Goal: Task Accomplishment & Management: Use online tool/utility

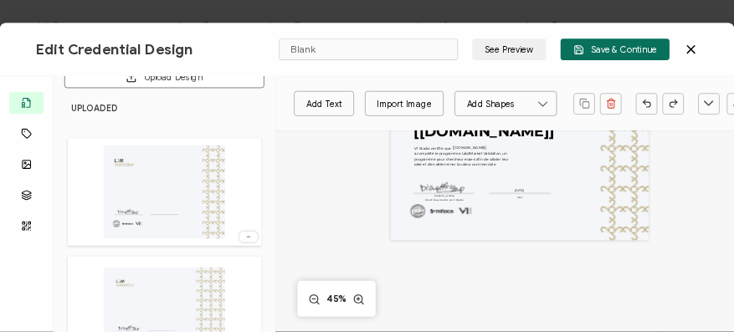
scroll to position [18, 0]
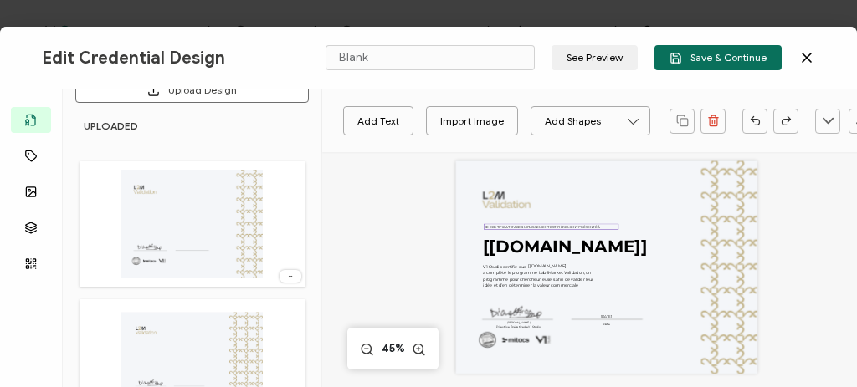
click at [541, 227] on pre "CE CERTIFICAT D'ACCOMPLISSEMENT EST FIÈREMENT PRÉSENTÉ À" at bounding box center [542, 227] width 115 height 4
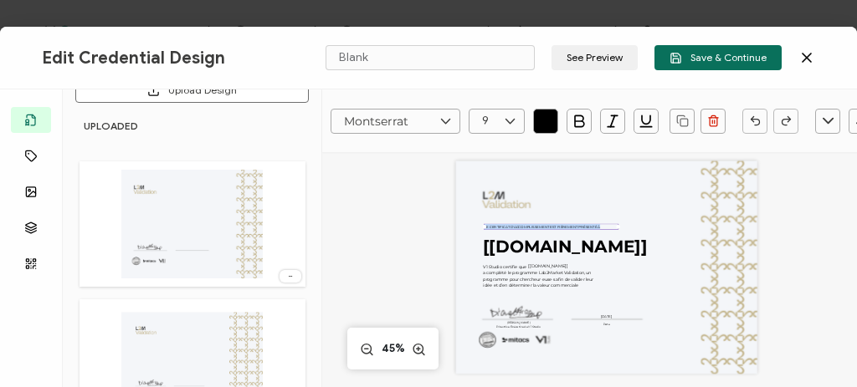
click at [541, 227] on pre "CE CERTIFICAT D'ACCOMPLISSEMENT EST FIÈREMENT PRÉSENTÉ À" at bounding box center [542, 227] width 115 height 4
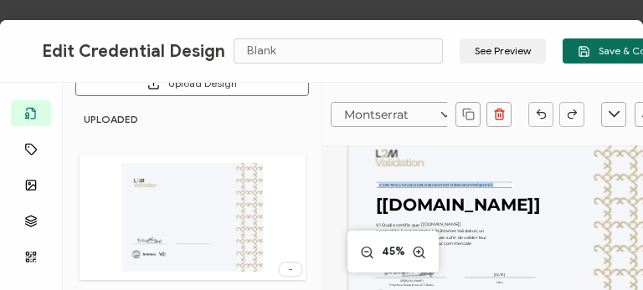
scroll to position [28, 0]
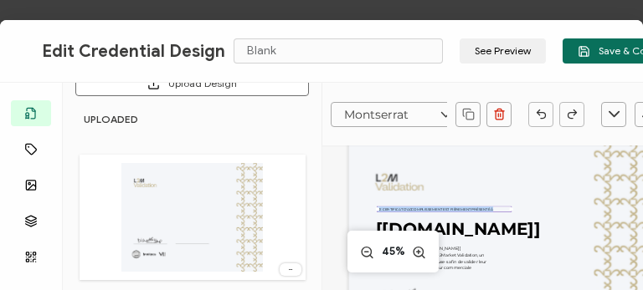
copy pre "CE CERTIFICAT D'ACCOMPLISSEMENT EST FIÈREMENT PRÉSENTÉ À"
click at [239, 11] on div "Edit Credential Design Blank See Preview Save & Continue Templates Attributes I…" at bounding box center [321, 145] width 643 height 290
click at [429, 208] on pre "CE CERTIFICAT D'ACCOMPLISSEMENT EST FIÈREMENT PRÉSENTÉ À" at bounding box center [434, 210] width 115 height 4
click at [428, 210] on pre "CE CERTIFICAT D'ACCOMPLISSEMENT EST FIÈREMENT PRÉSENTÉ À" at bounding box center [434, 210] width 115 height 4
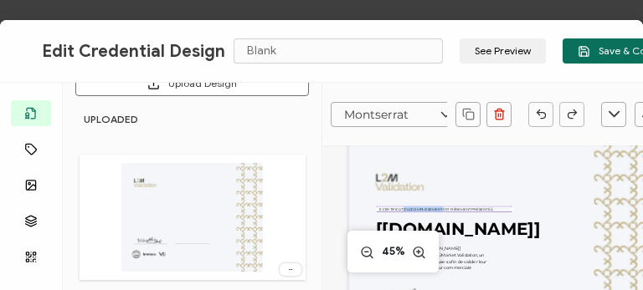
click at [428, 210] on pre "CE CERTIFICAT D'ACCOMPLISSEMENT EST FIÈREMENT PRÉSENTÉ À" at bounding box center [434, 210] width 115 height 4
copy pre "CE CERTIFICAT D'ACCOMPLISSEMENT EST FIÈREMENT PRÉSENTÉ À"
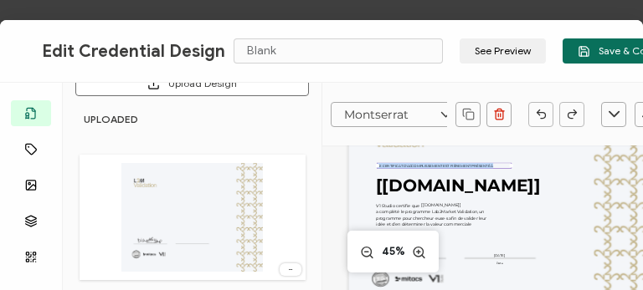
scroll to position [98, 0]
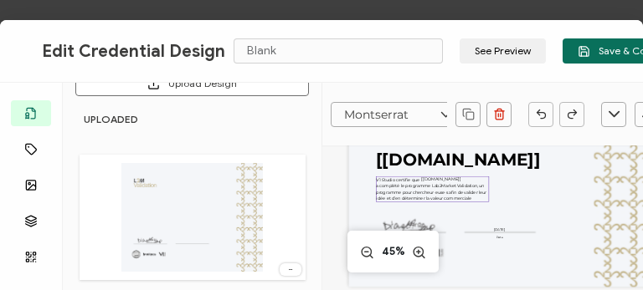
click at [435, 190] on pre "V1 Studio certifie que a complété le programme Lab2Market Validation, un progra…" at bounding box center [431, 189] width 111 height 24
type input "11"
click at [472, 198] on div "V1 Studio certifie que a complété le programme Lab2Market Validation, un progra…" at bounding box center [432, 190] width 113 height 26
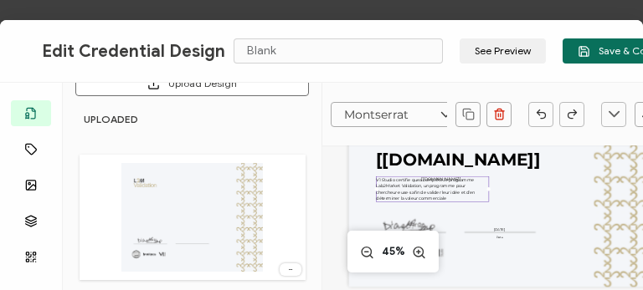
click at [376, 178] on pre "V1 Studio certifie que a complété le programme Lab2Market Validation, un progra…" at bounding box center [426, 189] width 100 height 24
click at [382, 178] on pre "V1 Studio certifie que a complété le programme Lab2Market Validation, un progra…" at bounding box center [426, 189] width 100 height 24
click at [469, 198] on div "V1 Studio certifie que a complété le programme Lab2Market Validation, un progra…" at bounding box center [432, 190] width 113 height 26
click at [381, 178] on pre "V1 Studio certifie que a complété le programme Lab2Market Validation, un progra…" at bounding box center [426, 189] width 100 height 24
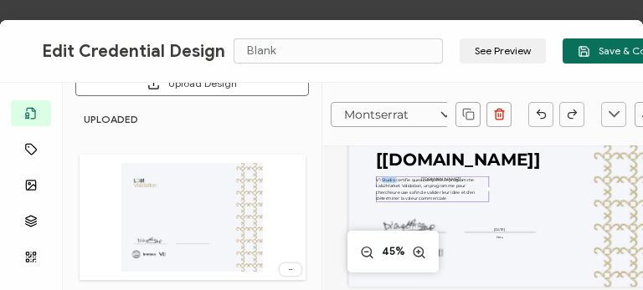
click at [381, 178] on pre "V1 Studio certifie que a complété le programme Lab2Market Validation, un progra…" at bounding box center [426, 189] width 100 height 24
copy pre "V1 Studio certifie que"
click at [414, 195] on span "a complété le programme Lab2Market Validation, un programme pour chercheur·euse…" at bounding box center [426, 189] width 100 height 24
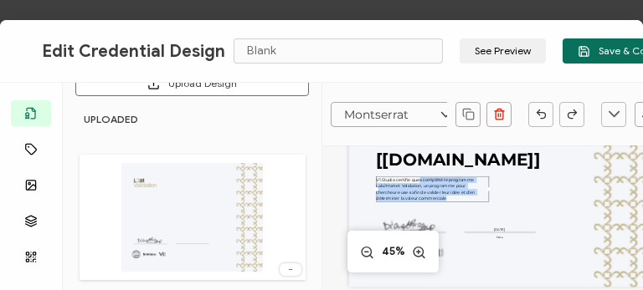
click at [414, 195] on span "a complété le programme Lab2Market Validation, un programme pour chercheur·euse…" at bounding box center [426, 189] width 100 height 24
copy span "a complété le programme Lab2Market Validation, un programme pour chercheur·euse…"
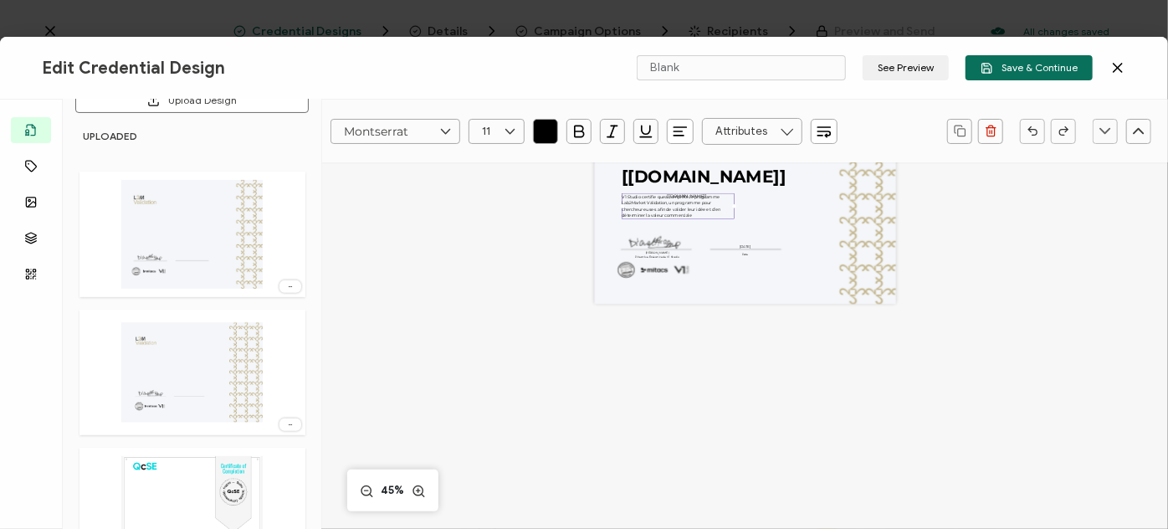
click at [53, 35] on div "Edit Credential Design Blank See Preview Save & Continue Templates Attributes I…" at bounding box center [584, 264] width 1168 height 529
click at [1028, 69] on icon at bounding box center [1118, 68] width 8 height 8
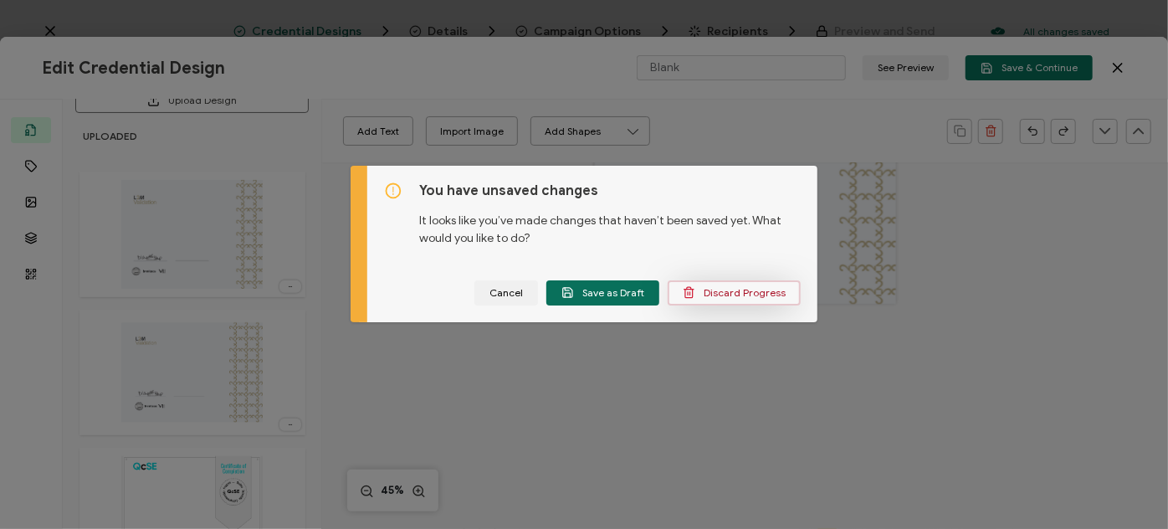
click at [746, 290] on span "Discard Progress" at bounding box center [734, 292] width 103 height 13
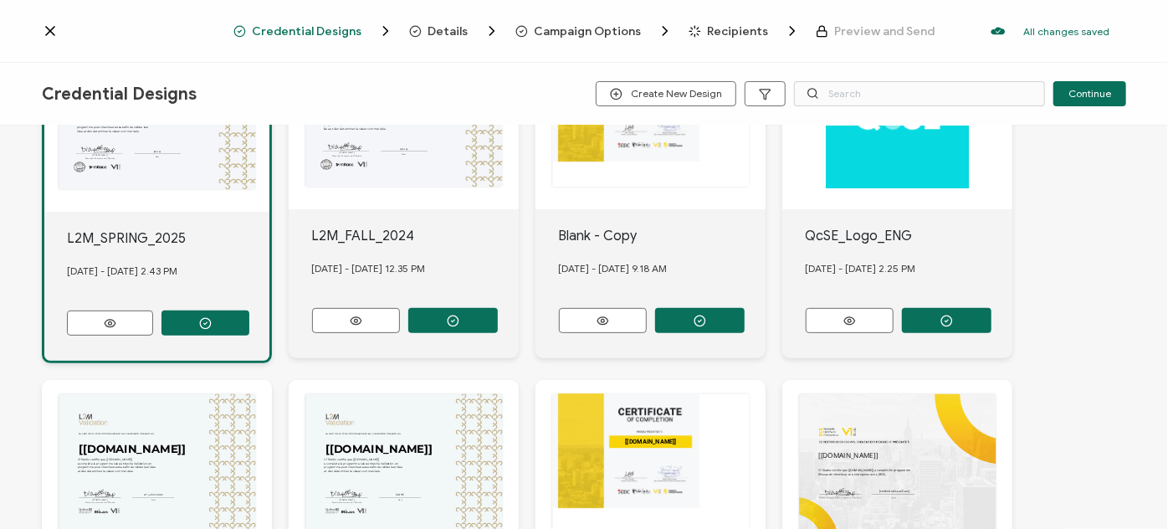
click at [51, 31] on icon at bounding box center [50, 31] width 17 height 17
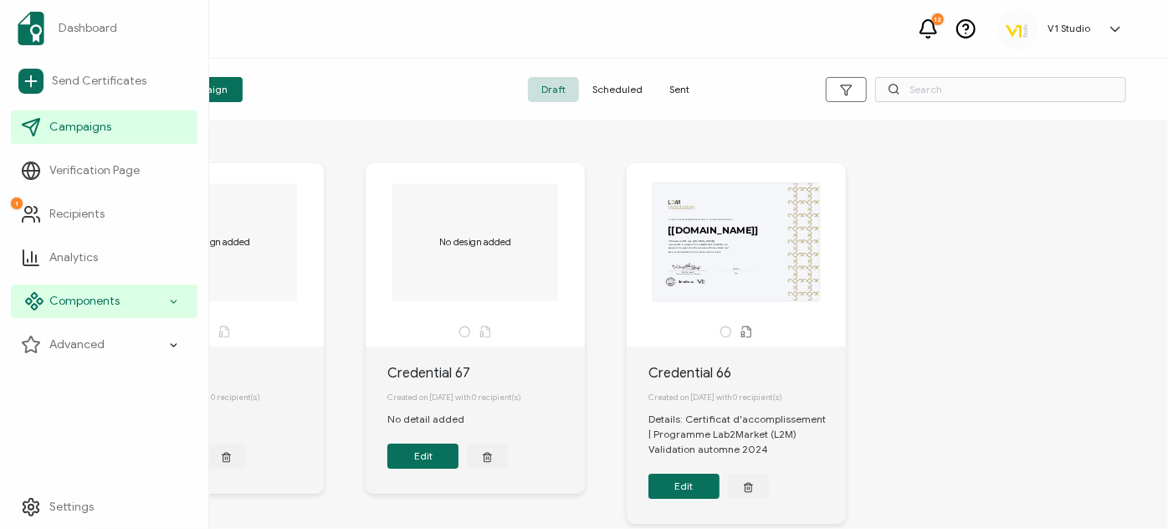
click at [175, 302] on icon at bounding box center [173, 301] width 11 height 19
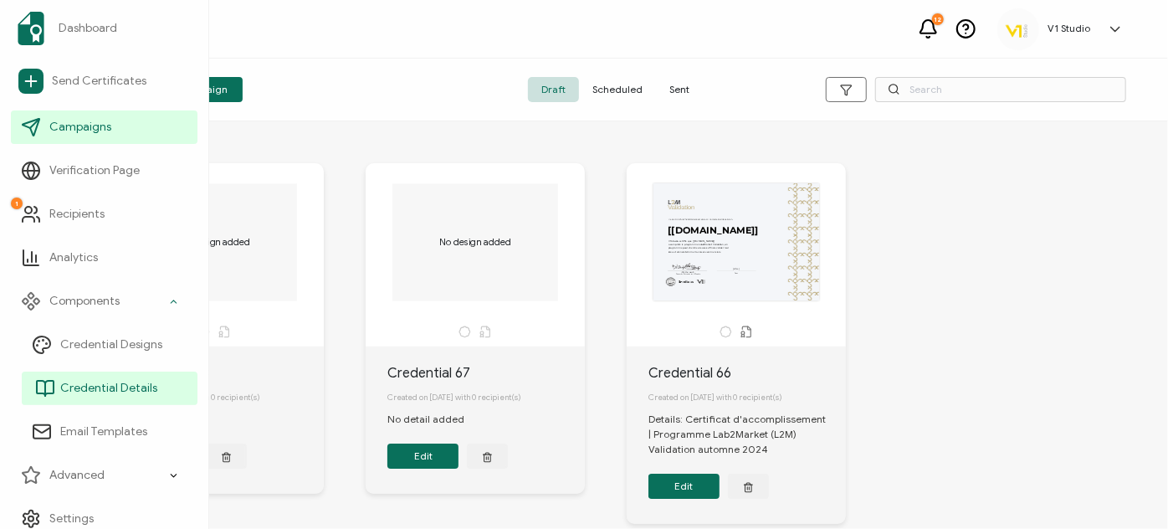
click at [141, 387] on span "Credential Details" at bounding box center [108, 388] width 97 height 17
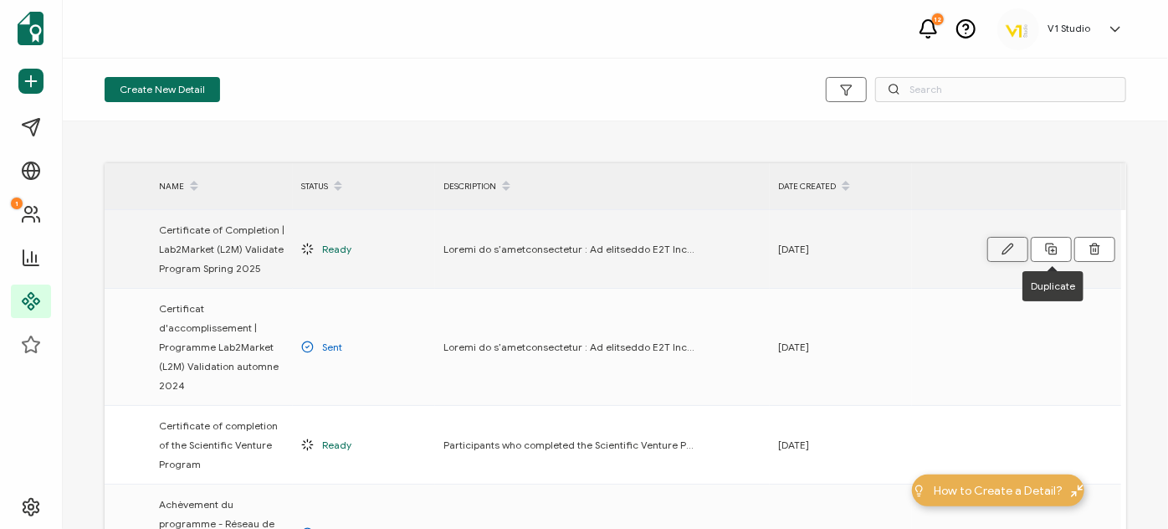
click at [1019, 244] on button "button" at bounding box center [1008, 249] width 41 height 25
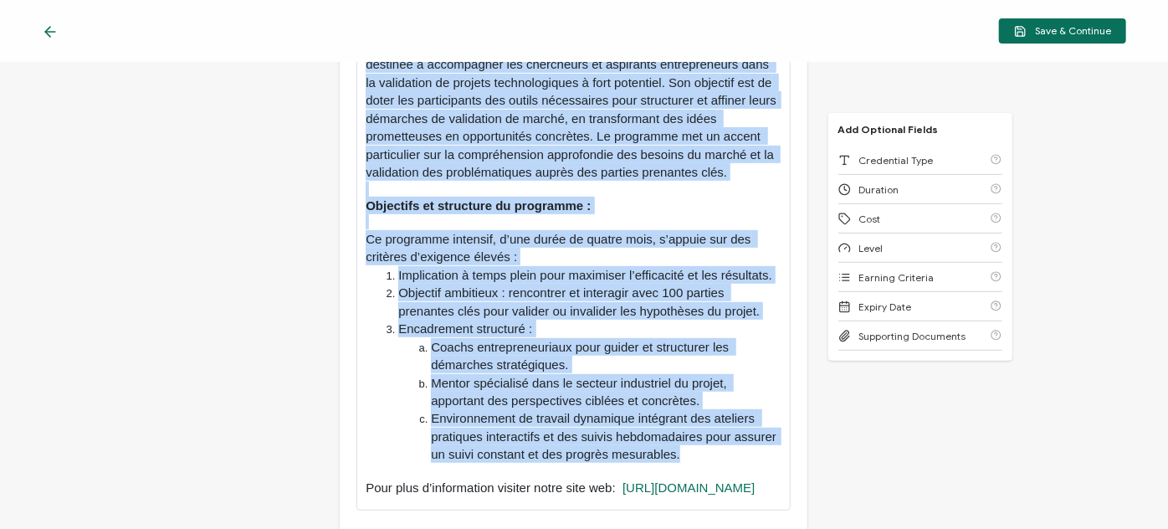
scroll to position [380, 0]
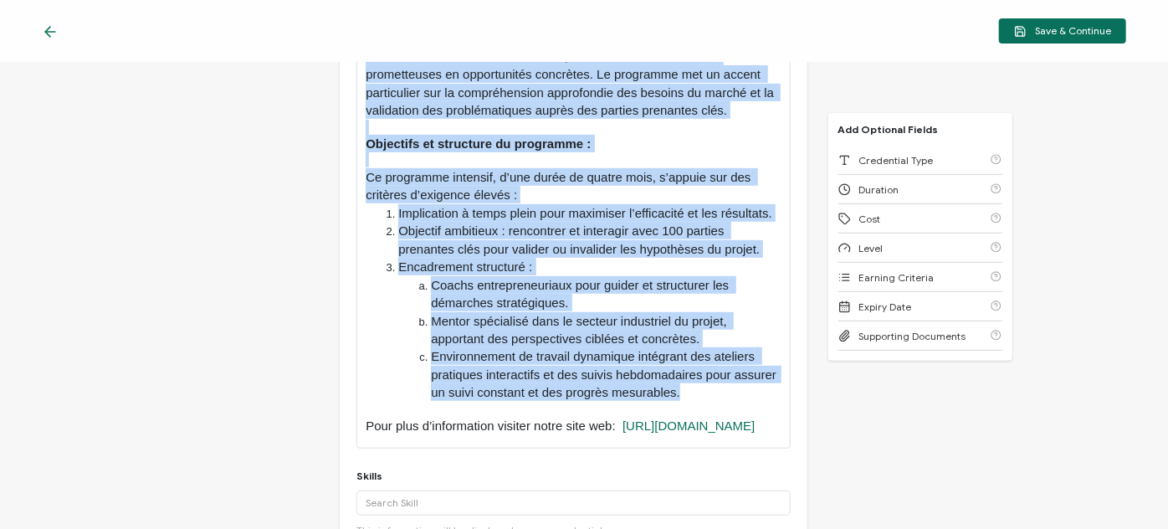
drag, startPoint x: 364, startPoint y: 203, endPoint x: 696, endPoint y: 435, distance: 405.1
click at [691, 437] on div "Aperçu de l’accomplissement : Le programme L2M Validation, organisé par V1 Stud…" at bounding box center [573, 187] width 415 height 521
type input "15px"
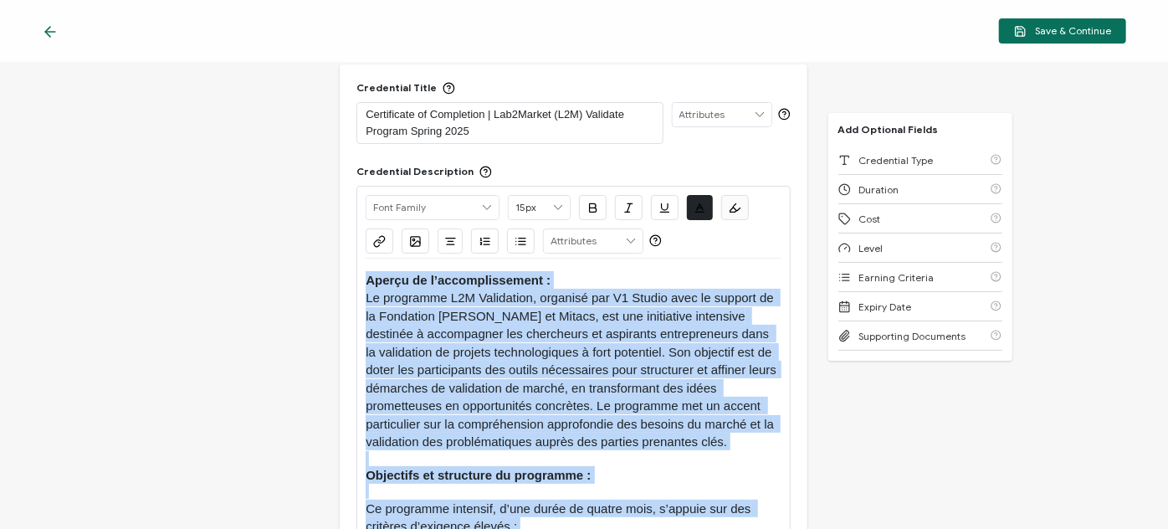
scroll to position [0, 0]
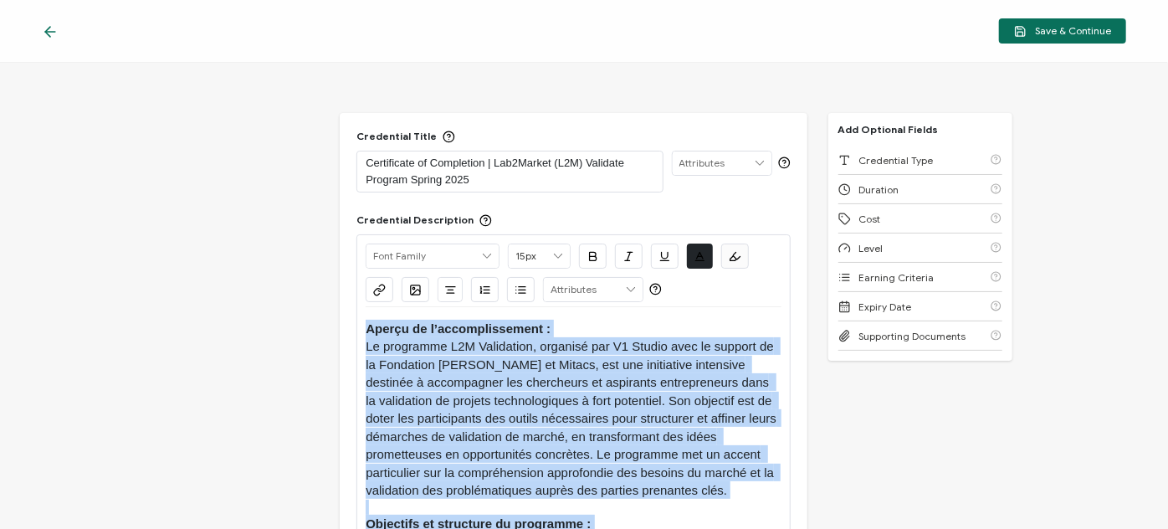
copy div "Loremi do s’ametconsectetur : Ad elitseddo E6T Incididunt, utlabore etd M0 Aliq…"
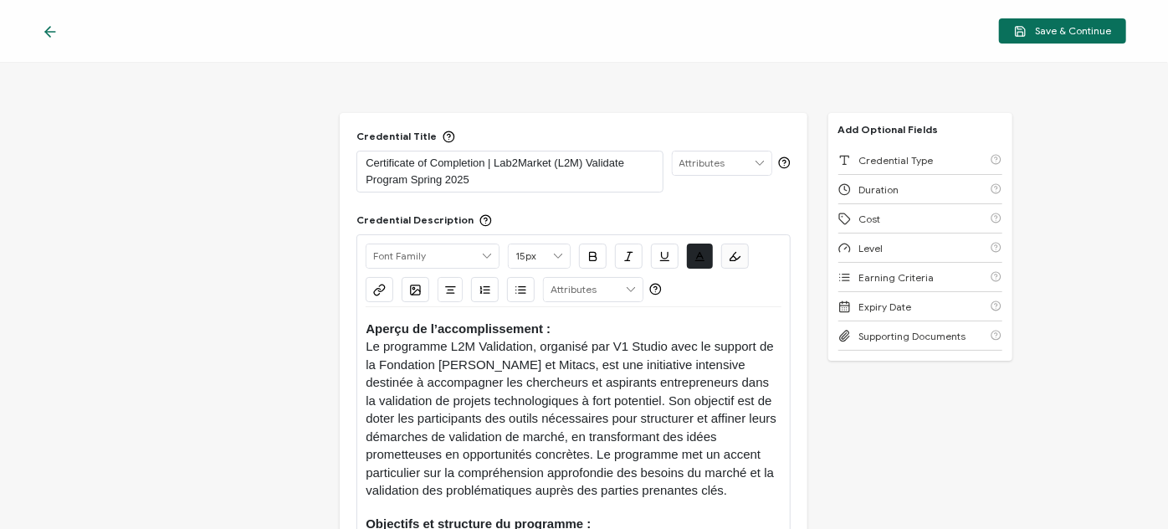
click at [53, 28] on icon at bounding box center [50, 31] width 17 height 17
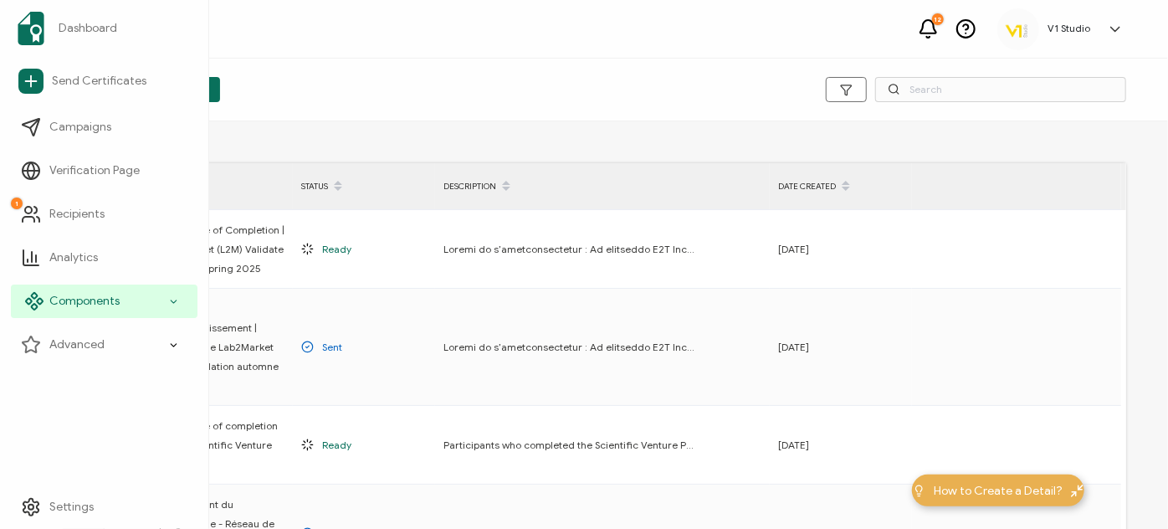
click at [176, 298] on icon at bounding box center [173, 301] width 11 height 19
click at [165, 305] on div "Components" at bounding box center [104, 301] width 187 height 33
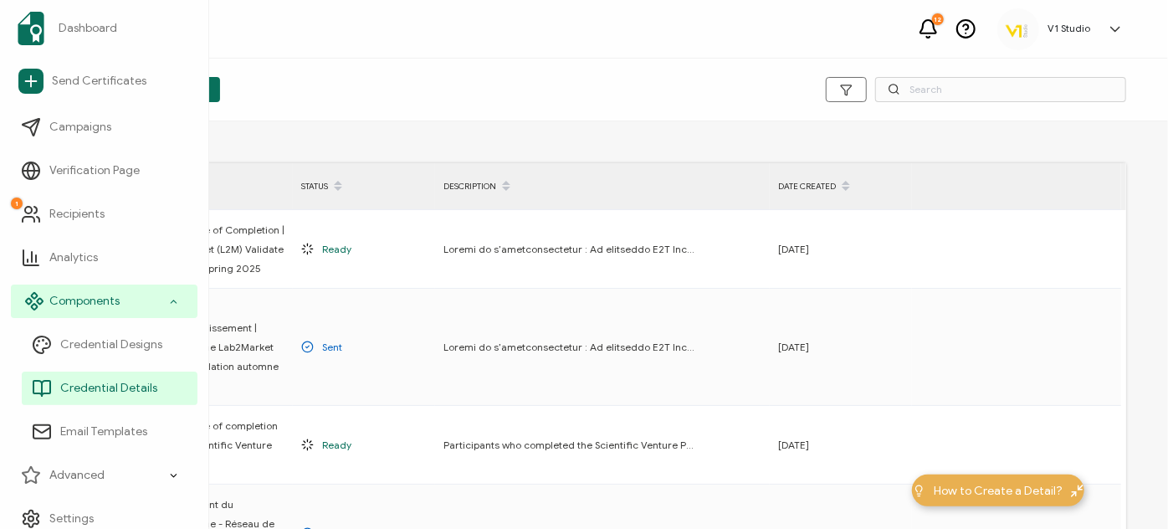
click at [168, 305] on icon at bounding box center [173, 301] width 11 height 19
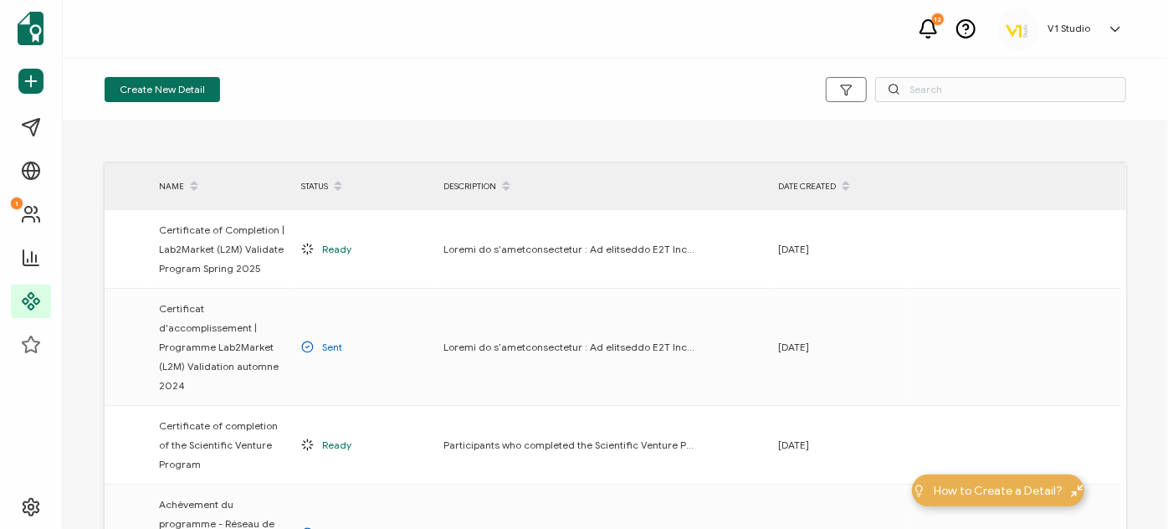
click at [469, 53] on div "12 V1 Studio [PERSON_NAME] [PERSON_NAME][EMAIL_ADDRESS][DOMAIN_NAME] ID: 233519…" at bounding box center [615, 29] width 1105 height 59
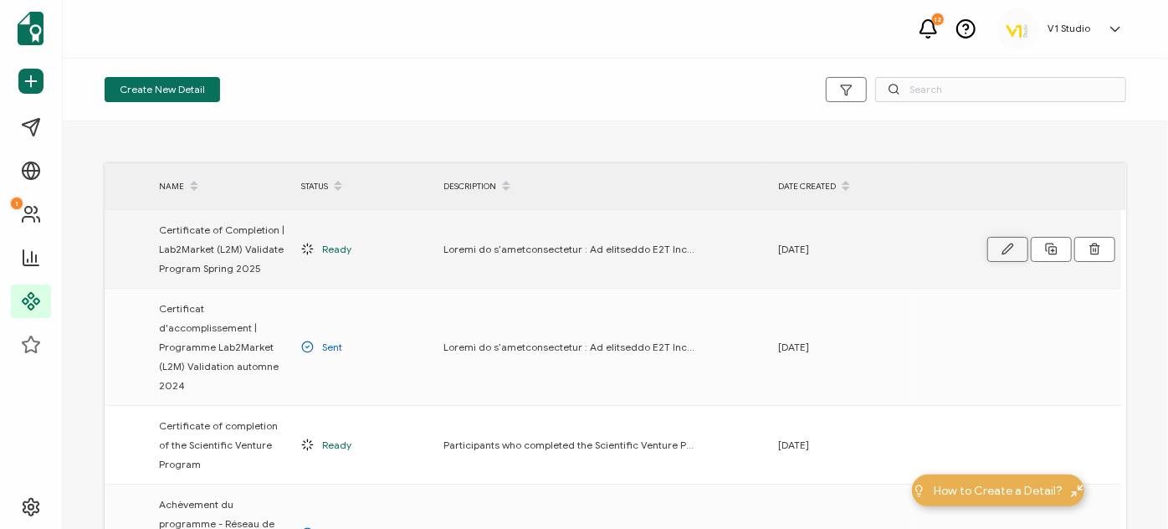
click at [999, 256] on button "button" at bounding box center [1008, 249] width 41 height 25
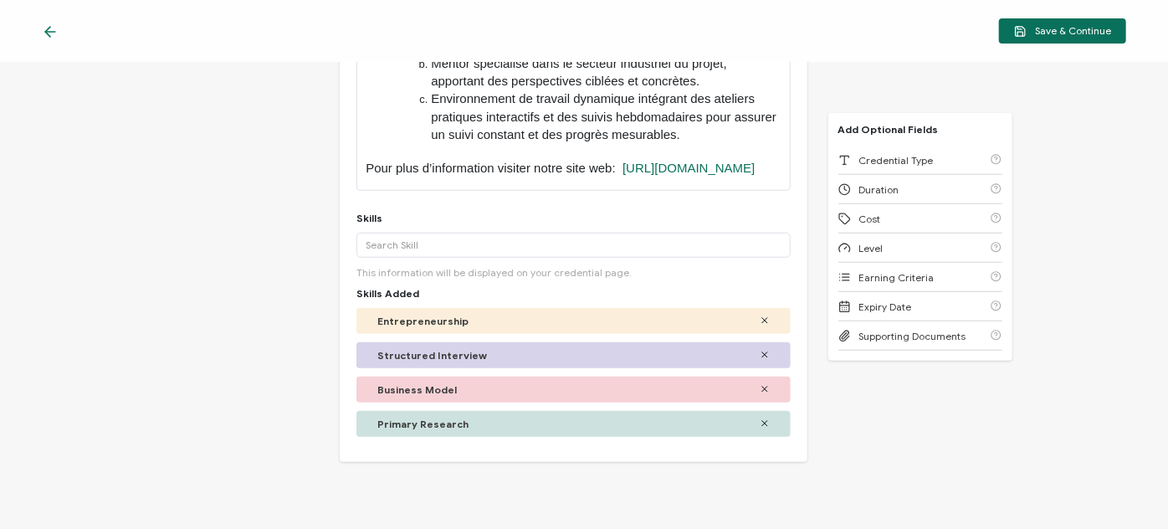
scroll to position [634, 0]
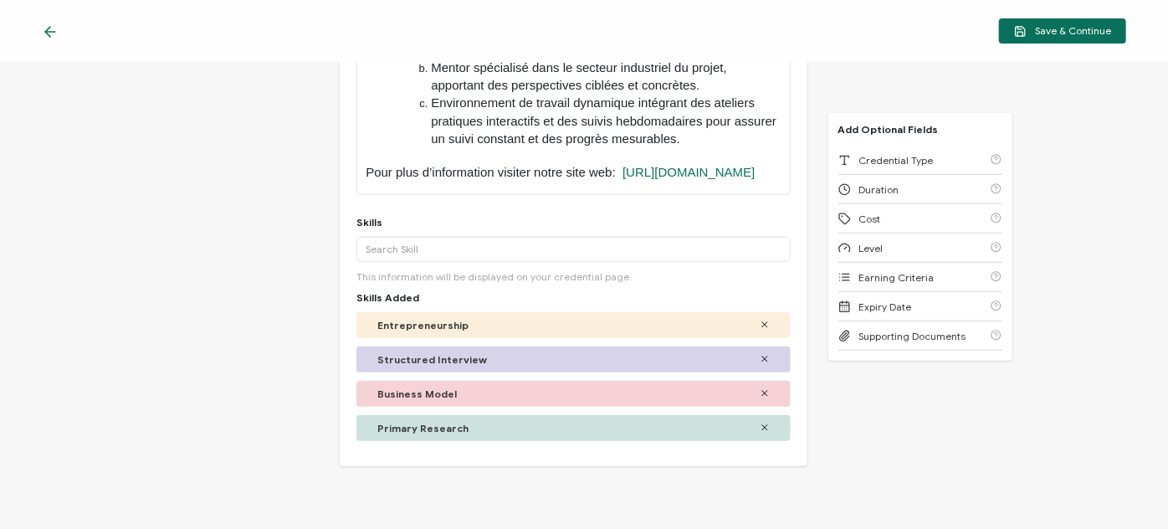
click at [304, 209] on div "Credential Title Certificate of Completion | Lab2Market (L2M) Validate Program …" at bounding box center [584, 296] width 1168 height 466
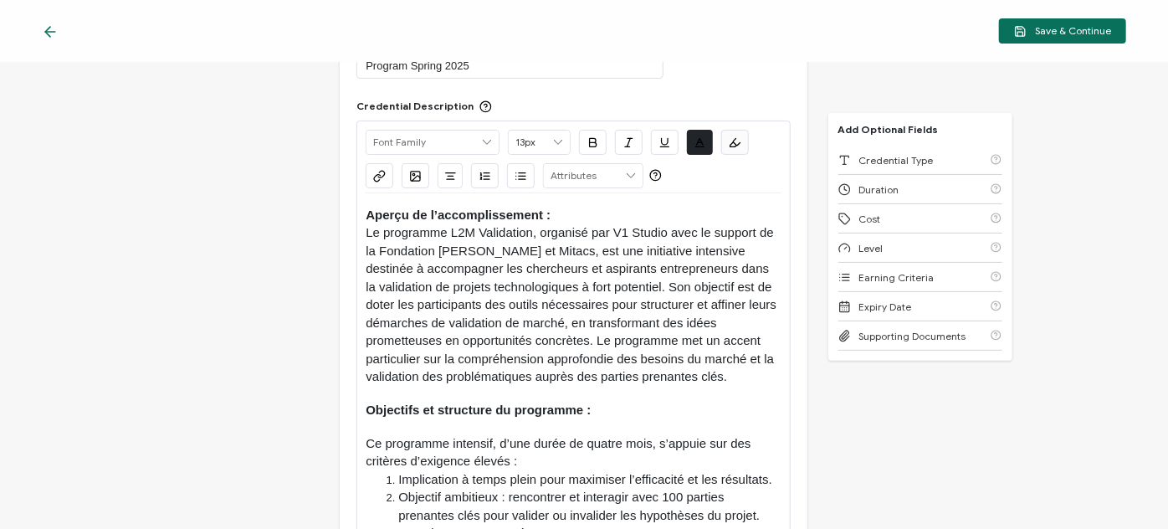
scroll to position [0, 0]
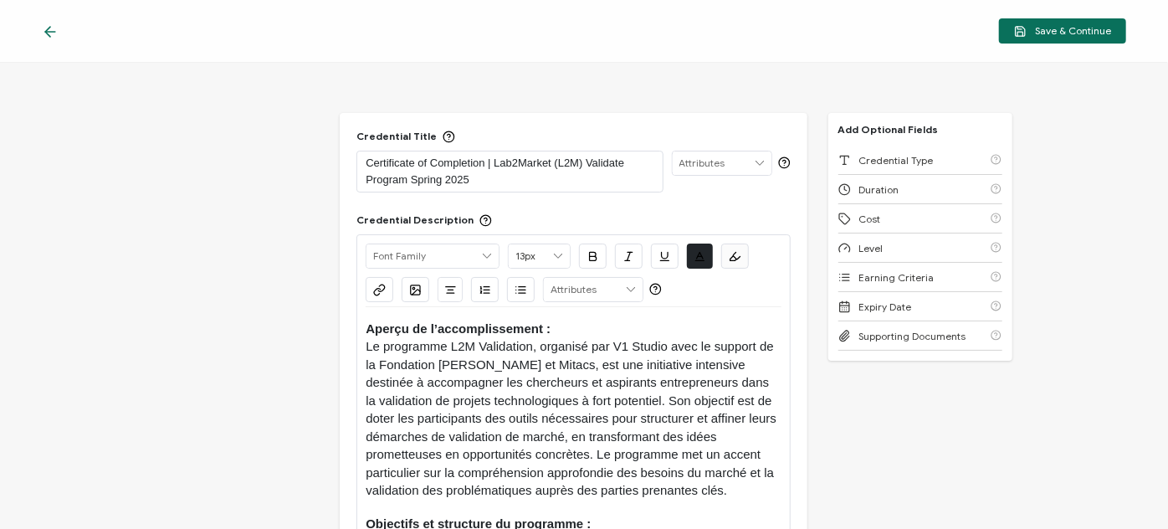
click at [49, 30] on icon at bounding box center [50, 31] width 17 height 17
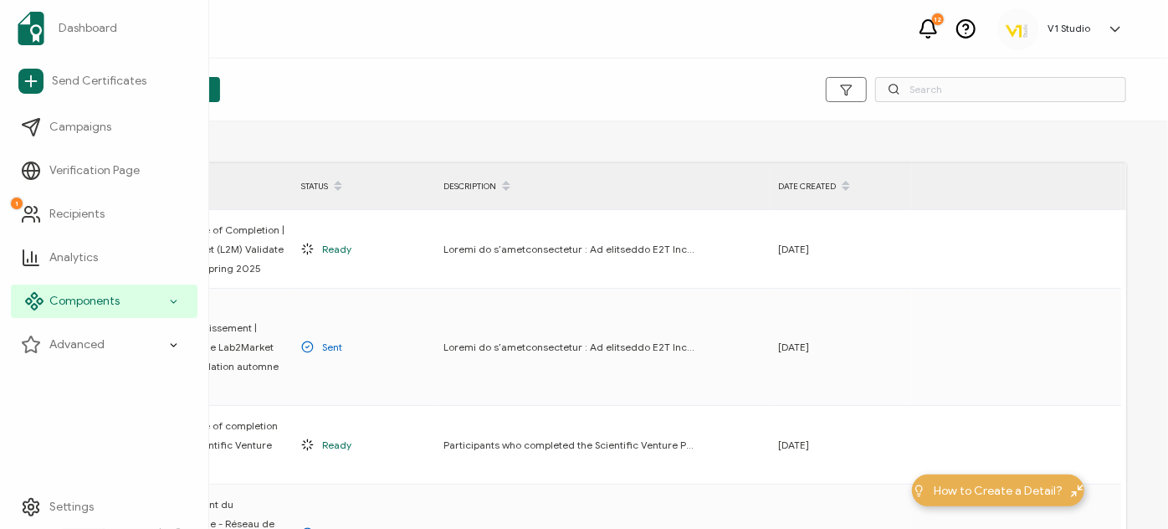
click at [164, 301] on div "Components" at bounding box center [104, 301] width 187 height 33
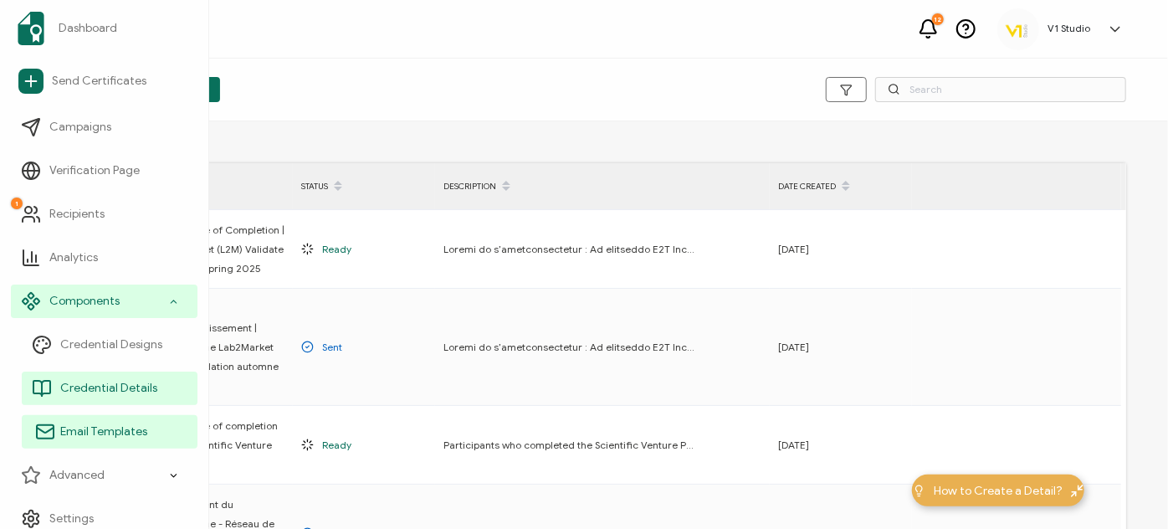
click at [149, 430] on link "Email Templates" at bounding box center [110, 431] width 176 height 33
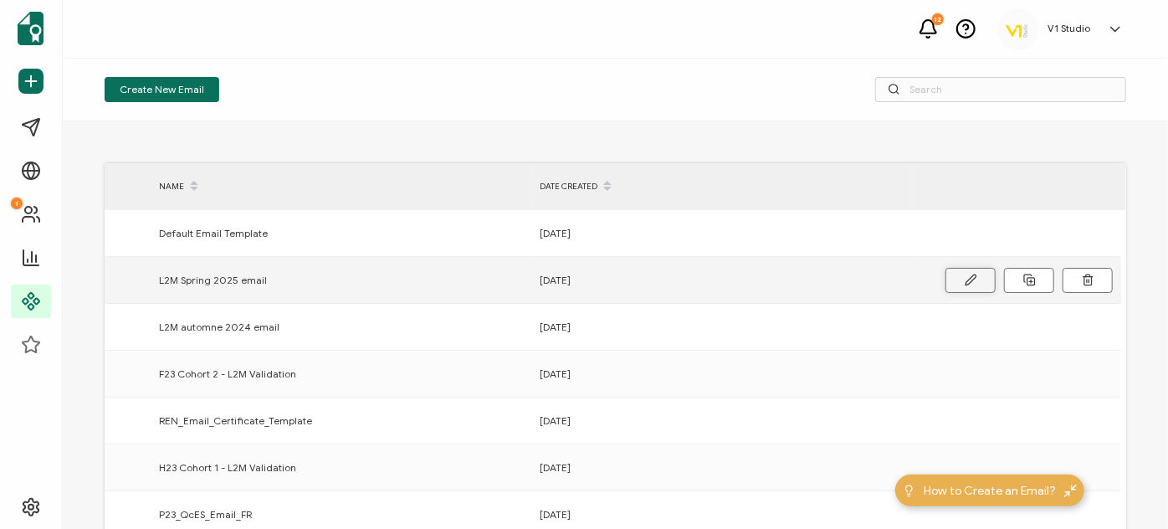
click at [971, 286] on button at bounding box center [971, 280] width 50 height 25
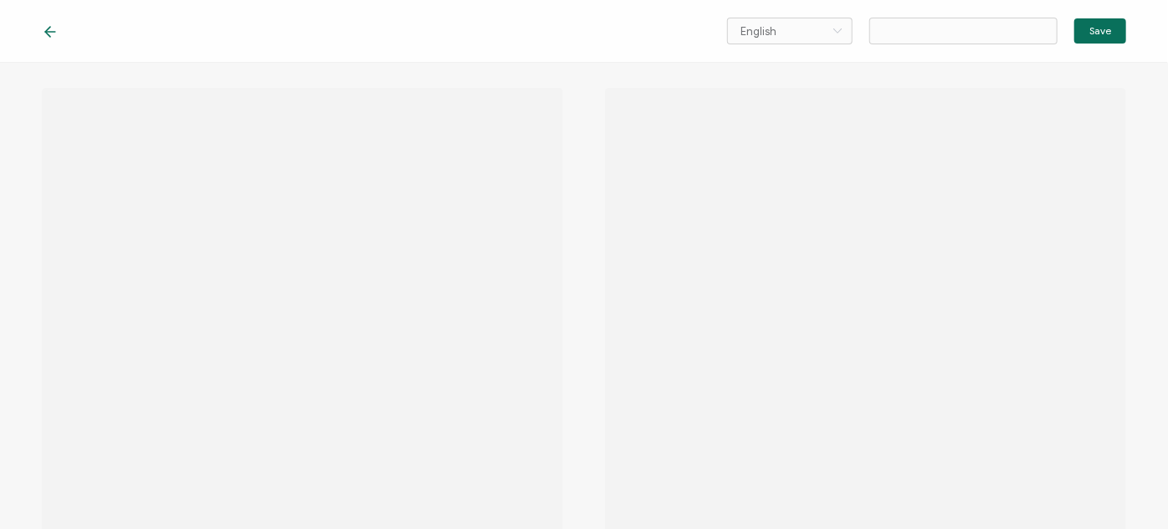
type input "L2M Spring 2025 email"
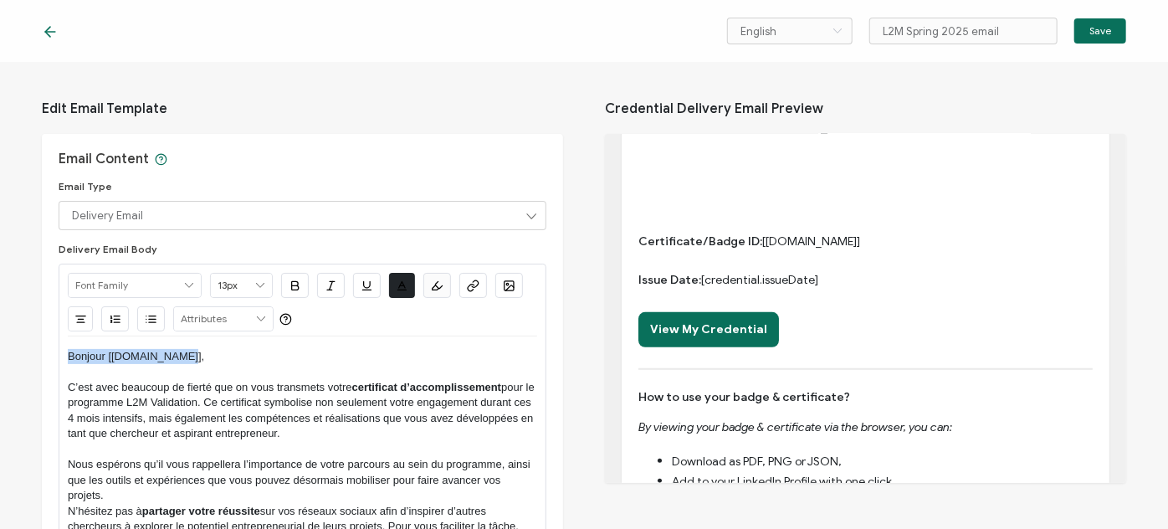
drag, startPoint x: 69, startPoint y: 230, endPoint x: 173, endPoint y: 264, distance: 110.1
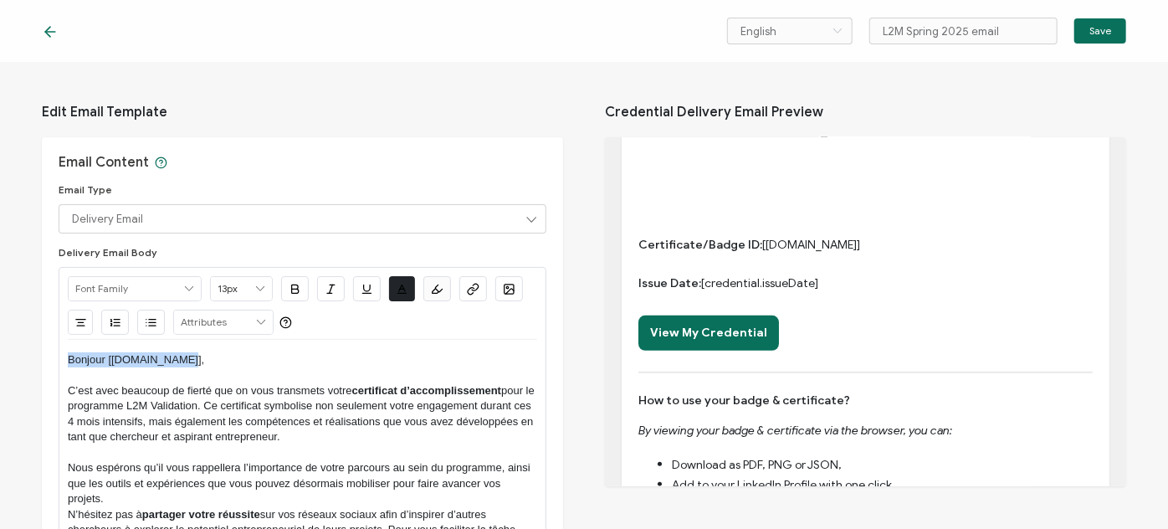
click at [173, 264] on div "Delivery Email Body Alright Sans Amita Archivo Black Arial Arimo Blinker Caveat…" at bounding box center [303, 486] width 488 height 480
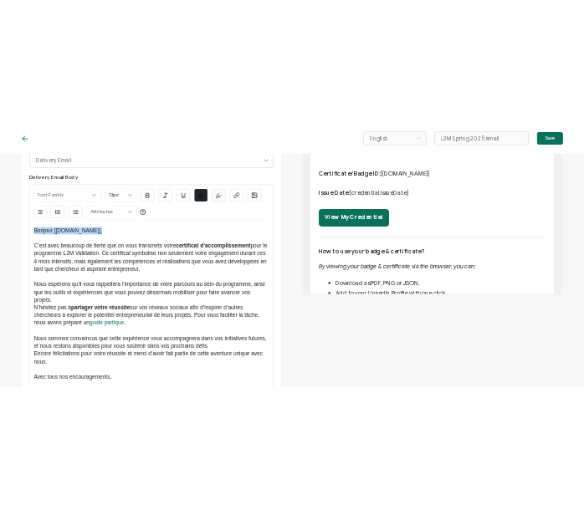
scroll to position [380, 0]
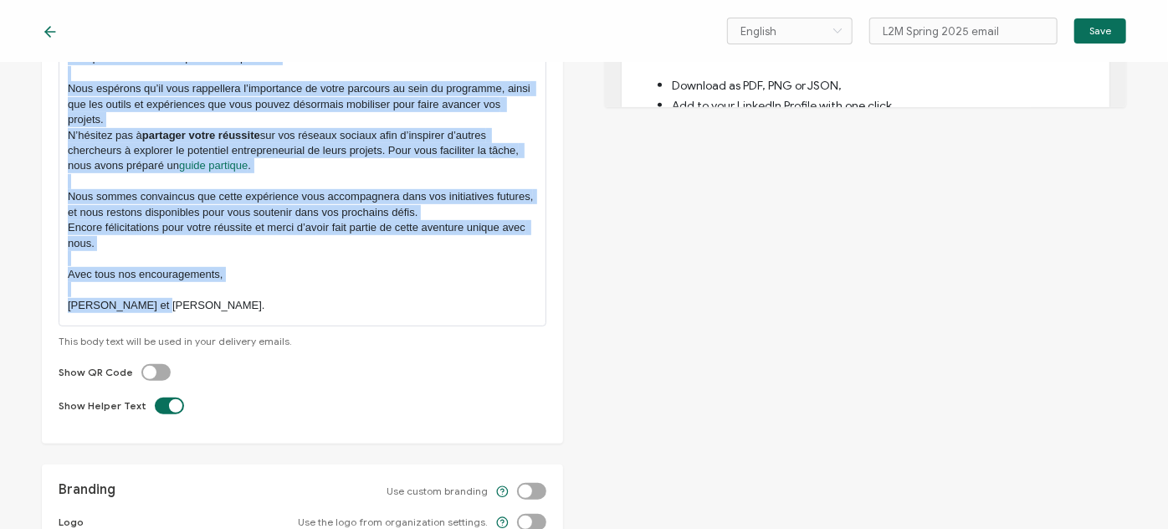
click at [168, 311] on div "Bonjour [[DOMAIN_NAME]], C’est avec beaucoup de fierté que on vous transmets vo…" at bounding box center [302, 143] width 469 height 365
copy div "Loremip [dolorsita.cons], A’eli sedd eiusmodt in utlabo etd ma aliq enimadmin v…"
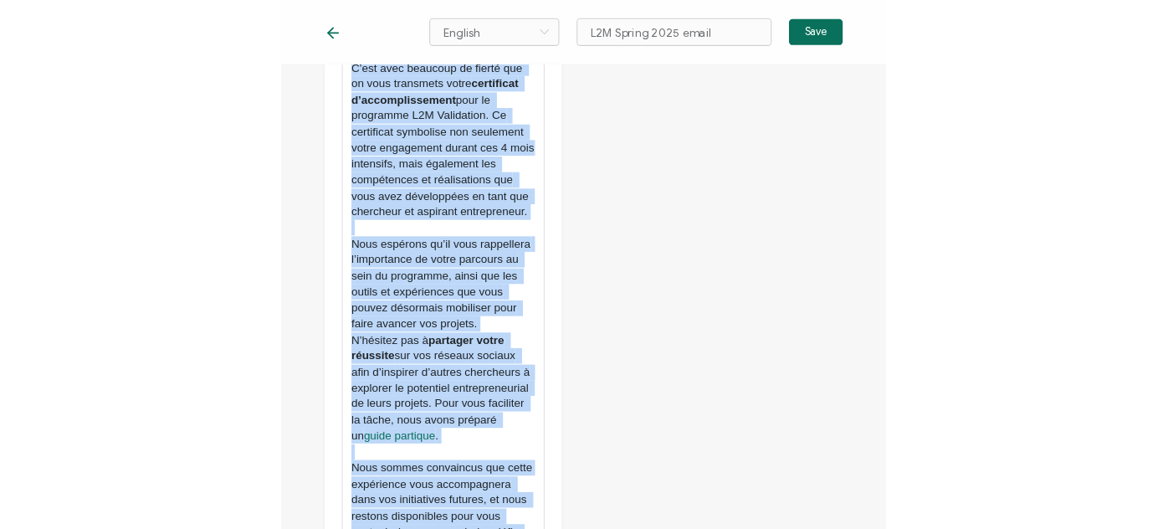
scroll to position [385, 0]
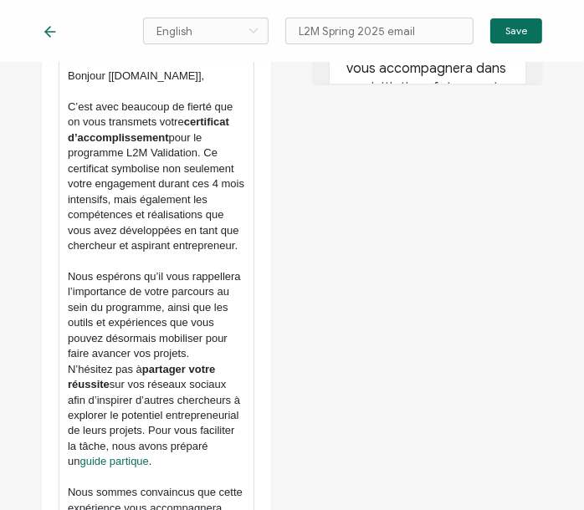
click at [44, 26] on icon at bounding box center [50, 31] width 17 height 17
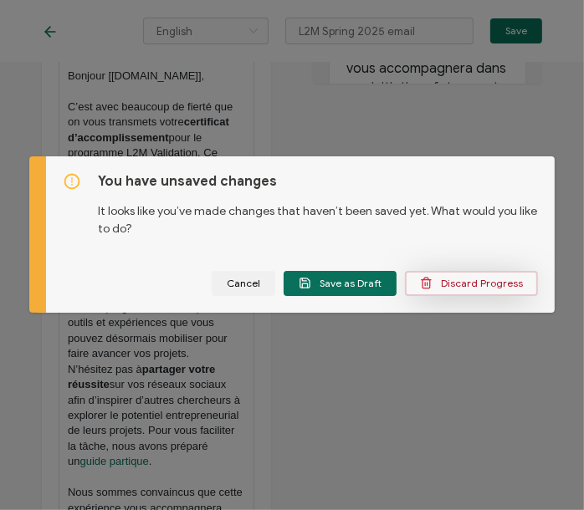
click at [465, 277] on span "Discard Progress" at bounding box center [471, 283] width 103 height 13
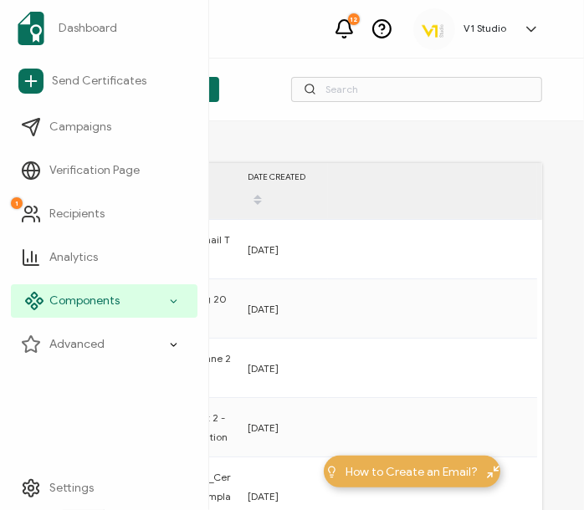
click at [86, 301] on span "Components" at bounding box center [84, 301] width 70 height 17
click at [34, 305] on icon at bounding box center [35, 307] width 6 height 6
click at [36, 295] on icon at bounding box center [34, 301] width 20 height 20
click at [29, 308] on icon at bounding box center [34, 301] width 20 height 20
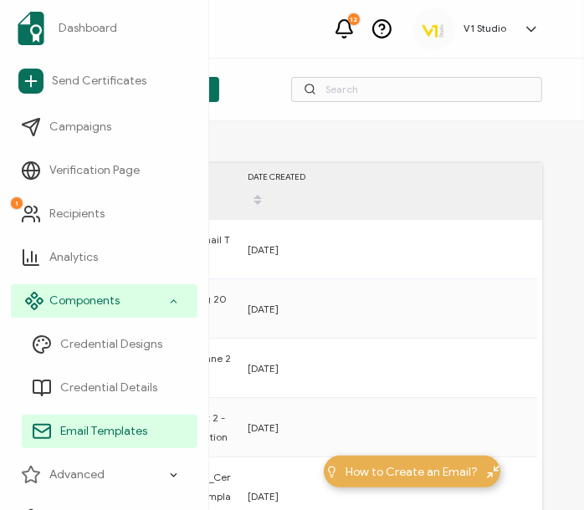
click at [29, 308] on icon at bounding box center [34, 301] width 20 height 20
